Goal: Navigation & Orientation: Understand site structure

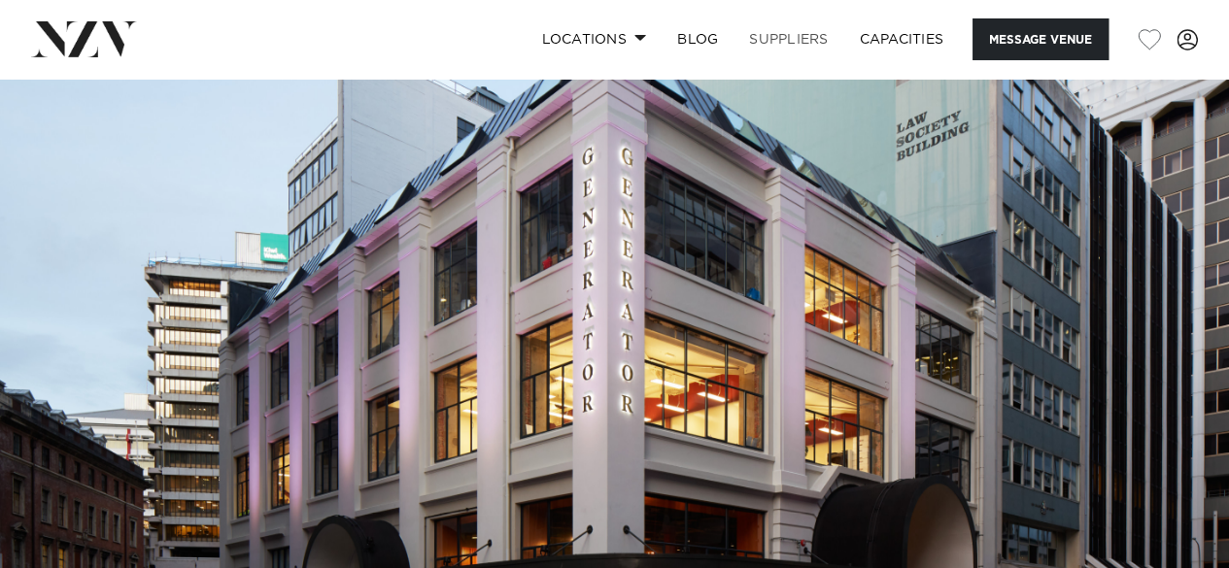
click at [791, 38] on link "SUPPLIERS" at bounding box center [789, 39] width 110 height 42
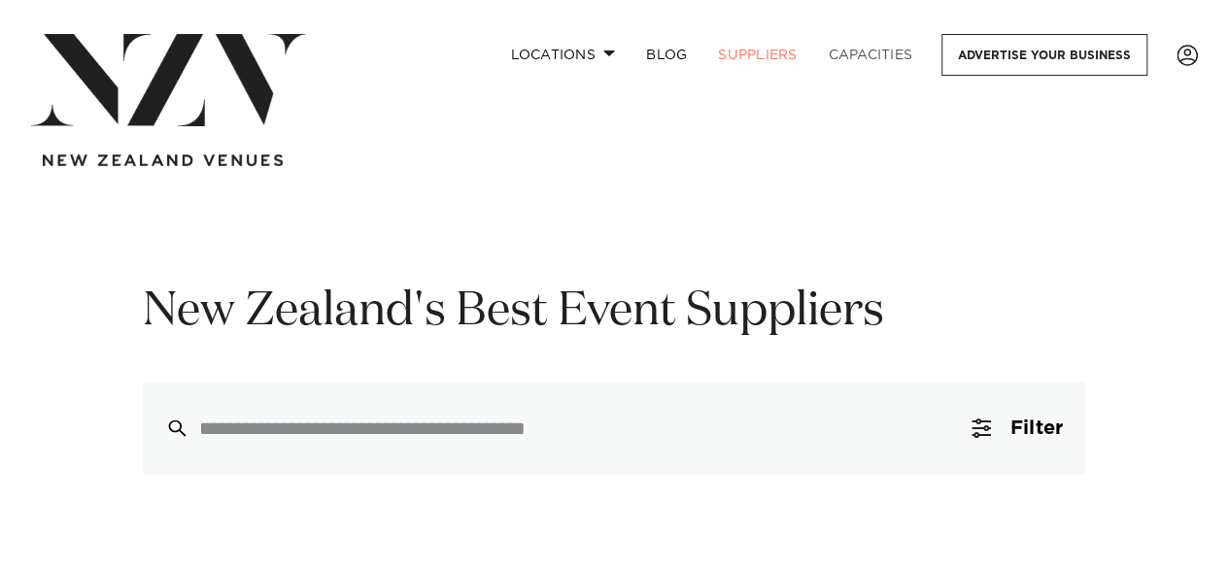
click at [886, 51] on link "Capacities" at bounding box center [871, 55] width 116 height 42
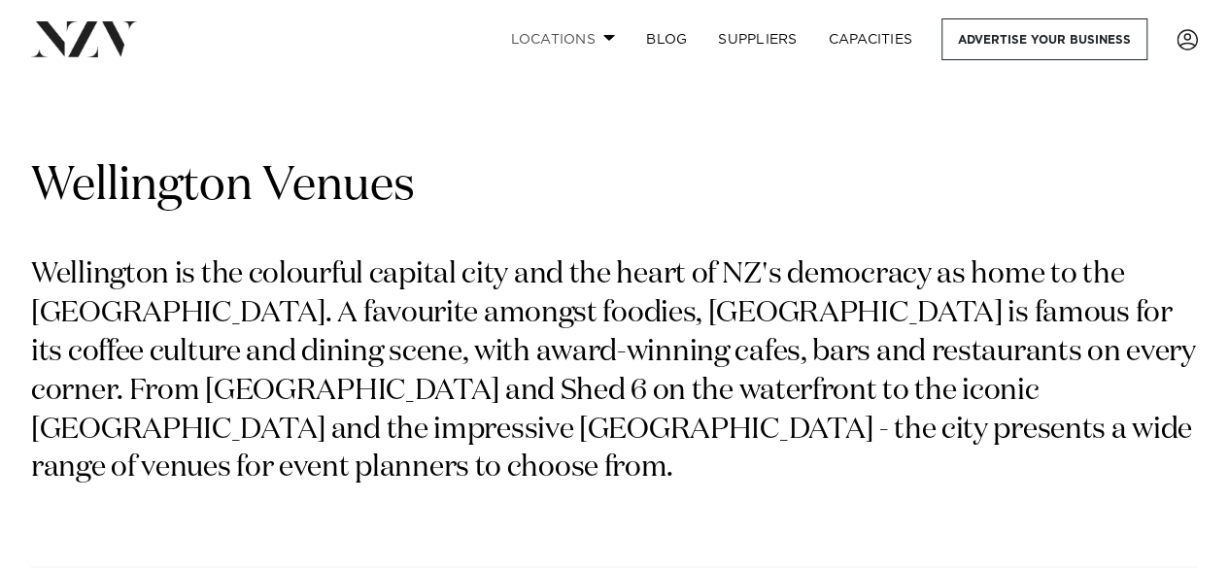
click at [601, 34] on link "Locations" at bounding box center [563, 39] width 136 height 42
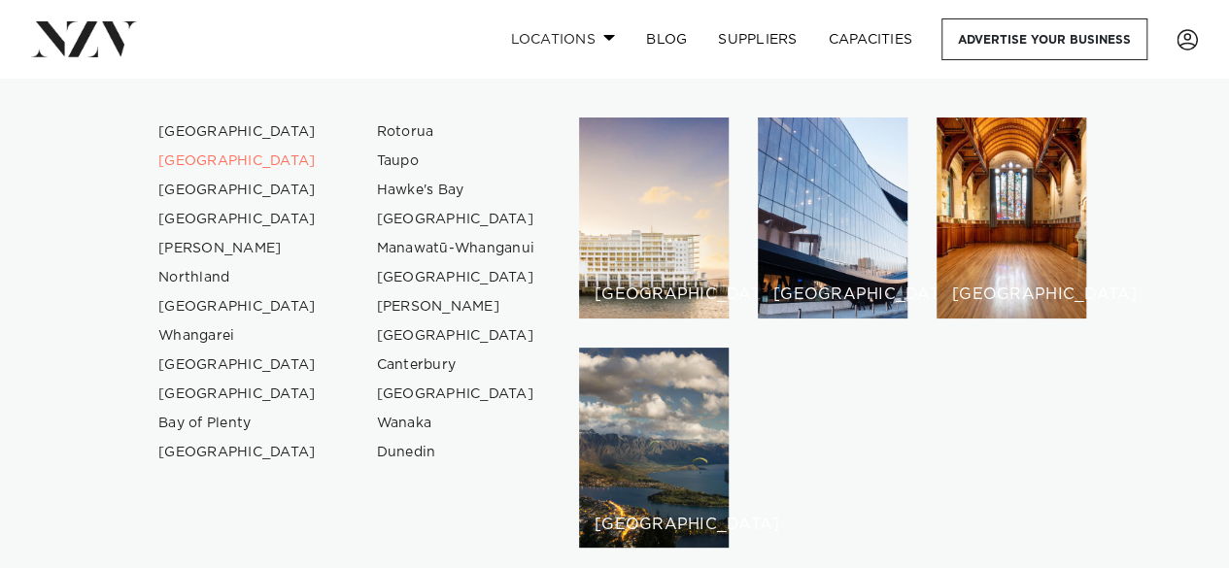
click at [601, 34] on link "Locations" at bounding box center [563, 39] width 136 height 42
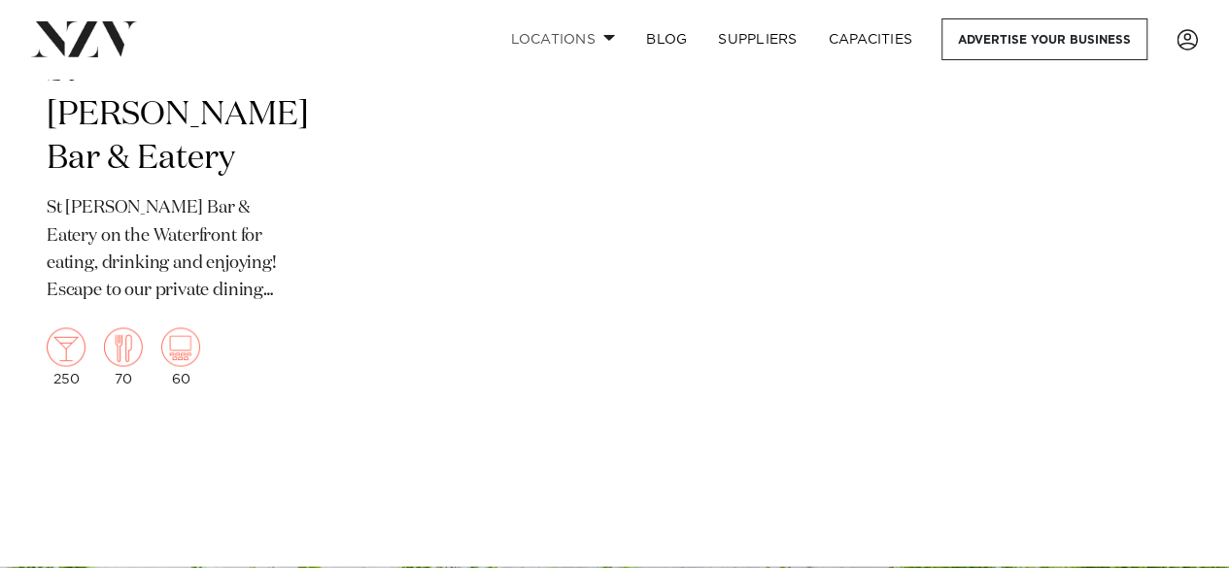
scroll to position [8976, 0]
